Goal: Information Seeking & Learning: Find specific fact

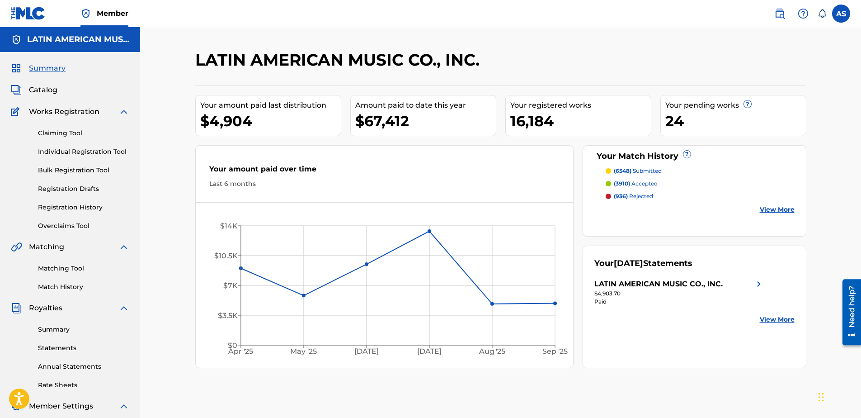
click at [780, 12] on img at bounding box center [780, 13] width 11 height 11
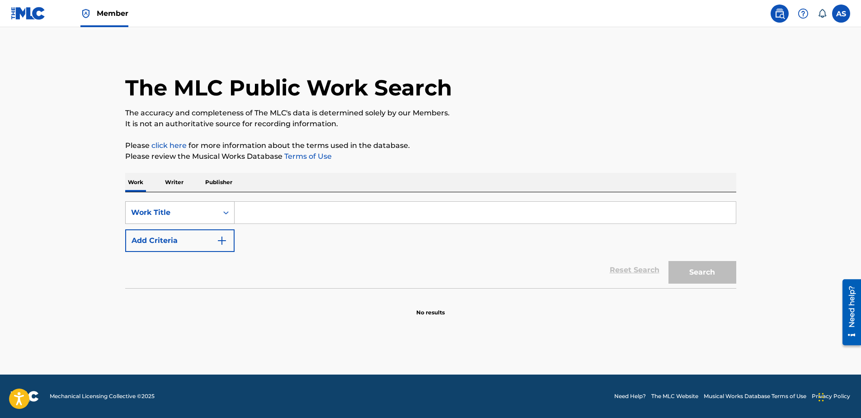
click at [168, 213] on div "Work Title" at bounding box center [171, 212] width 81 height 11
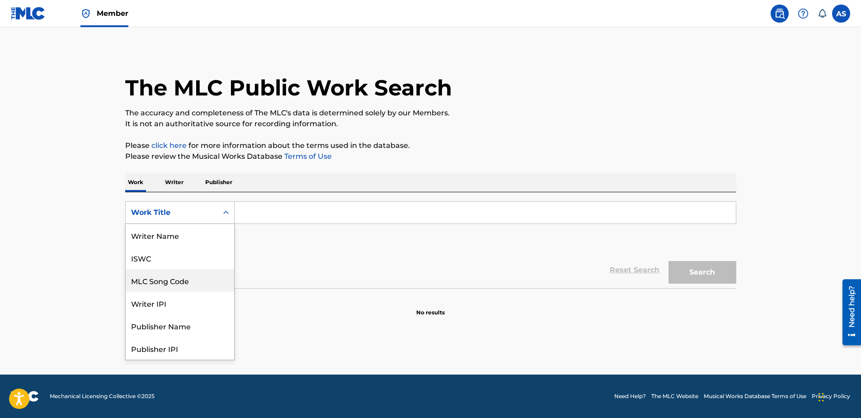
click at [165, 279] on div "MLC Song Code" at bounding box center [180, 280] width 109 height 23
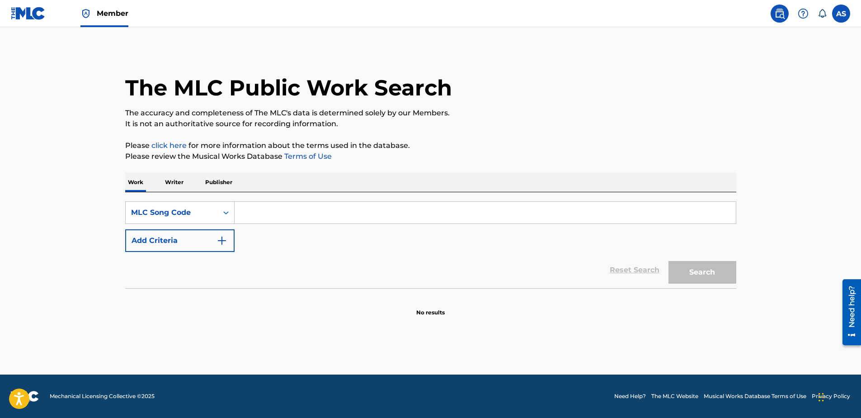
click at [255, 213] on input "Search Form" at bounding box center [485, 213] width 501 height 22
paste input "LFEPAY"
type input "LFEPAY"
click at [712, 276] on button "Search" at bounding box center [703, 272] width 68 height 23
click at [682, 282] on button "Search" at bounding box center [703, 272] width 68 height 23
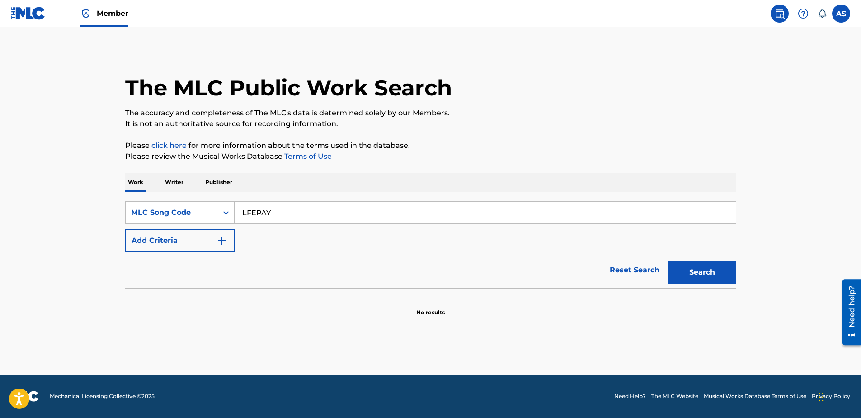
click at [283, 216] on input "LFEPAY" at bounding box center [485, 213] width 501 height 22
